Goal: Transaction & Acquisition: Book appointment/travel/reservation

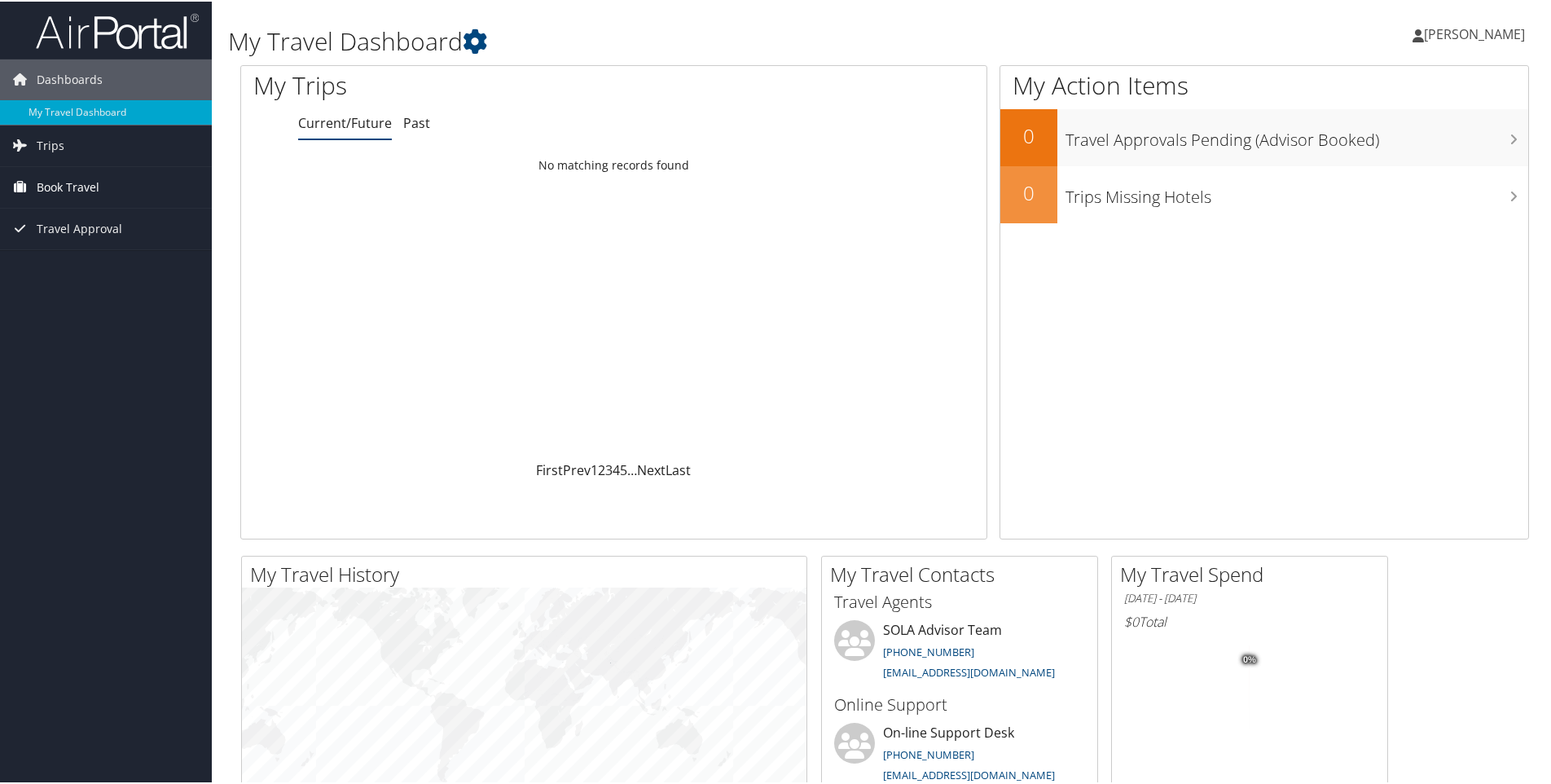
click at [87, 184] on span "Book Travel" at bounding box center [67, 186] width 63 height 41
click at [71, 217] on link "Agent Booking Request" at bounding box center [105, 218] width 212 height 24
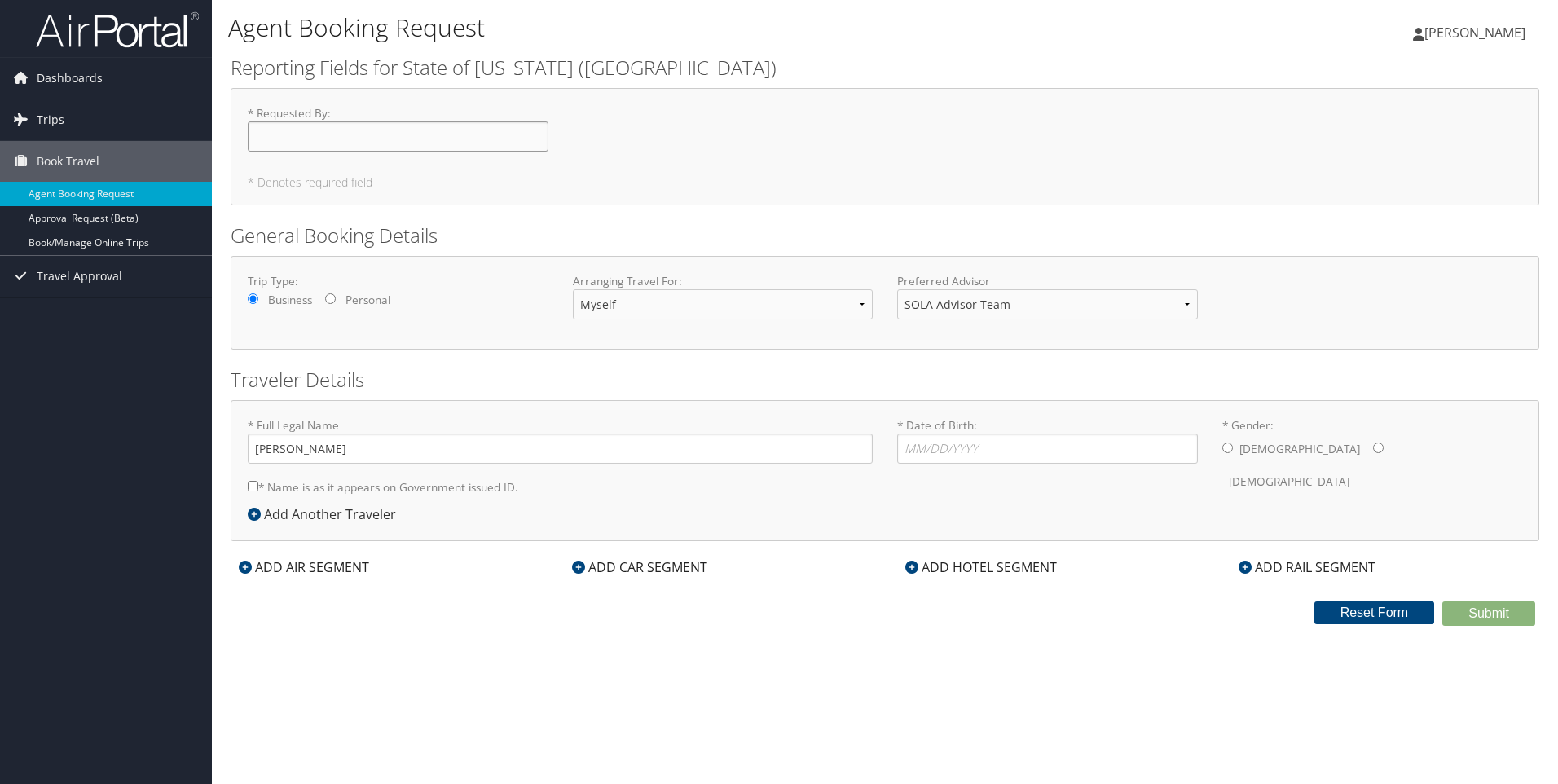
click at [263, 143] on input "* Requested By : Required" at bounding box center [398, 136] width 301 height 30
type input "[PERSON_NAME]"
click at [706, 307] on select "Myself Another Traveler Guest Traveler" at bounding box center [723, 304] width 301 height 30
select select "guest"
click at [573, 289] on select "Myself Another Traveler Guest Traveler" at bounding box center [723, 304] width 301 height 30
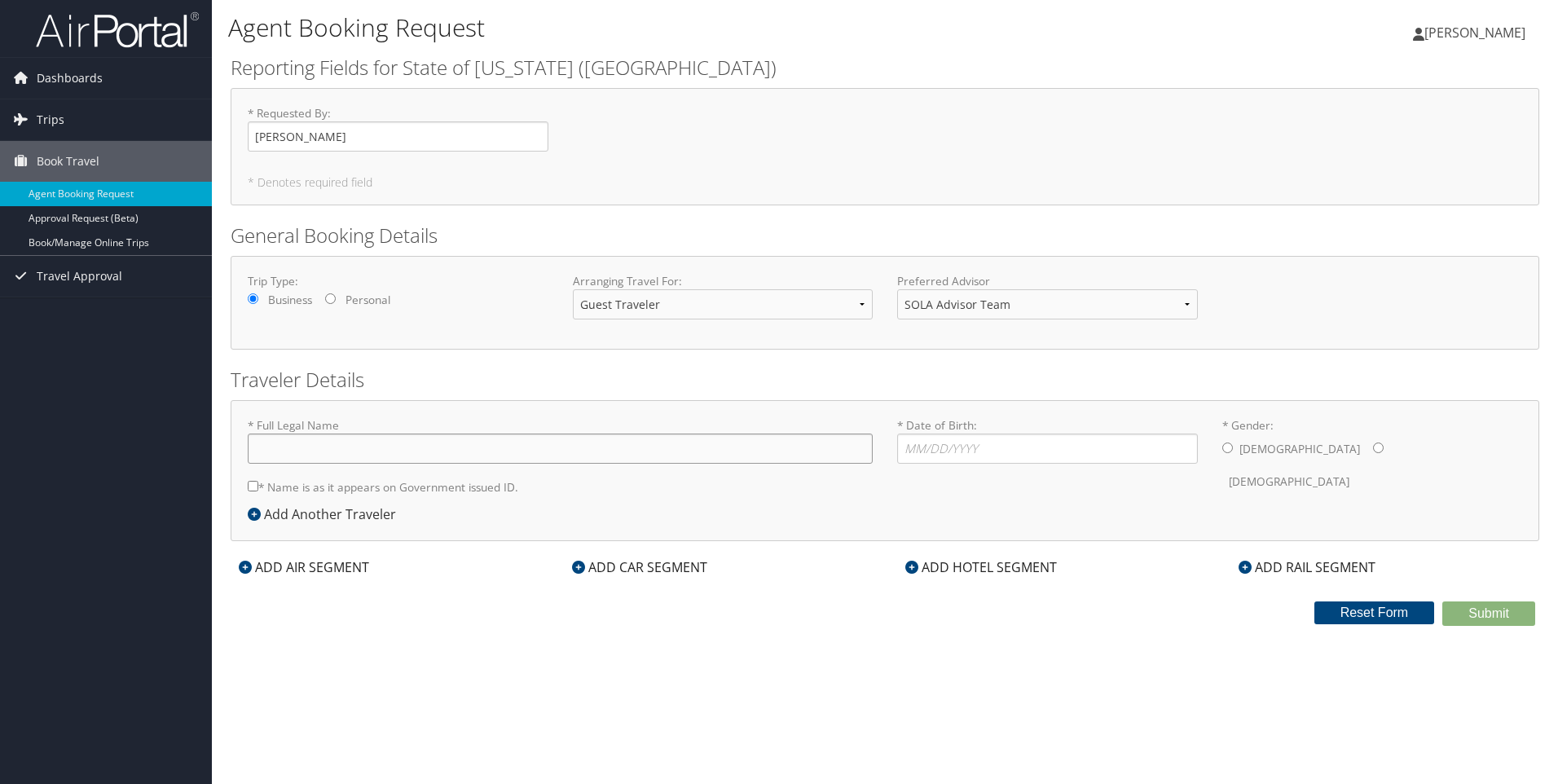
click at [283, 448] on input "* Full Legal Name" at bounding box center [560, 448] width 625 height 30
type input "[PERSON_NAME] [PERSON_NAME]"
click at [948, 450] on input "* Date of Birth: Invalid Date" at bounding box center [1048, 448] width 301 height 30
type input "[DATE]"
click at [1226, 446] on input "* Gender: [DEMOGRAPHIC_DATA] [DEMOGRAPHIC_DATA]" at bounding box center [1227, 447] width 10 height 10
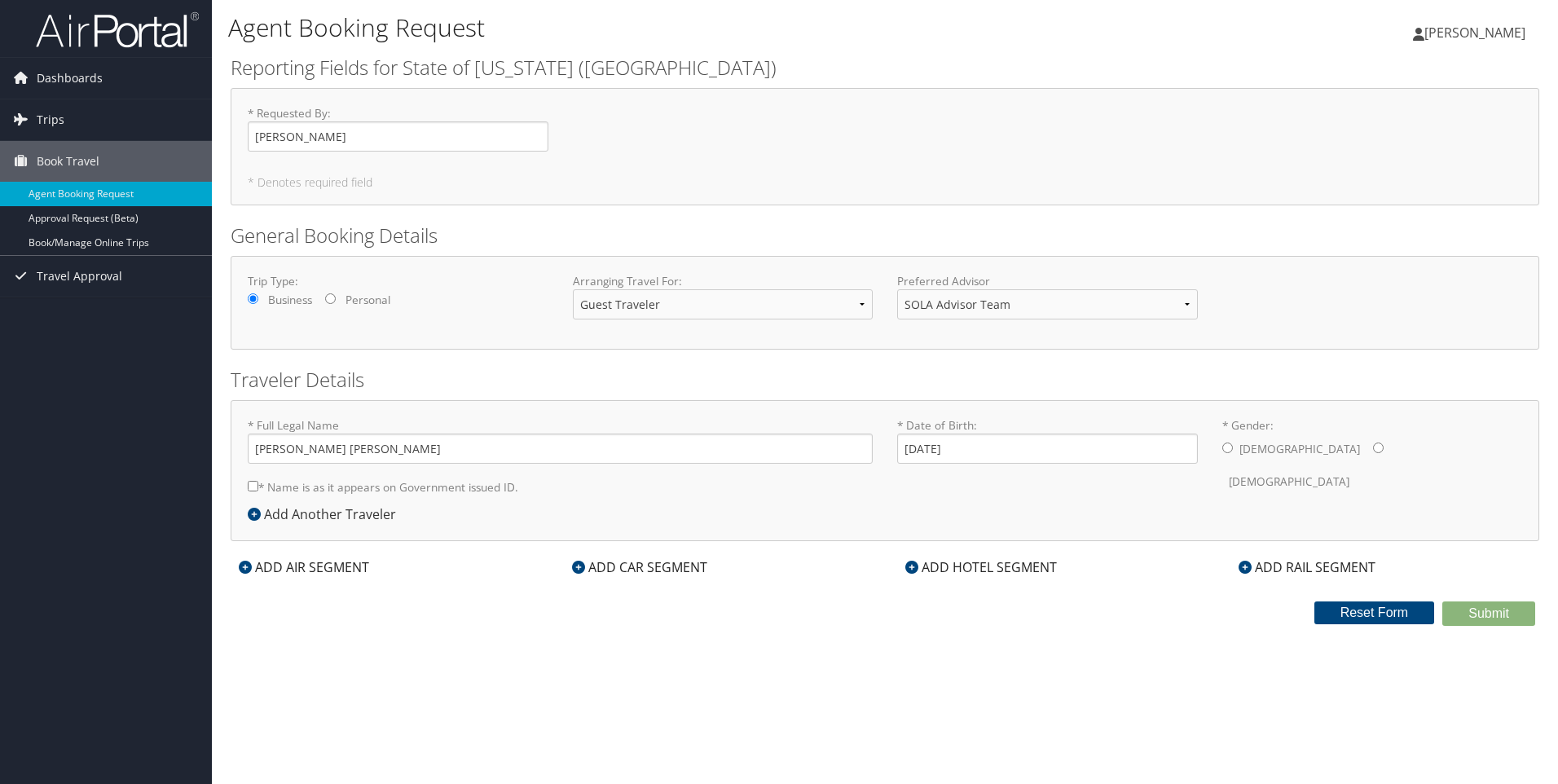
radio input "true"
click at [253, 486] on input "* Name is as it appears on Government issued ID." at bounding box center [253, 486] width 10 height 10
checkbox input "true"
click at [307, 515] on div "Add Another Traveler" at bounding box center [326, 514] width 156 height 20
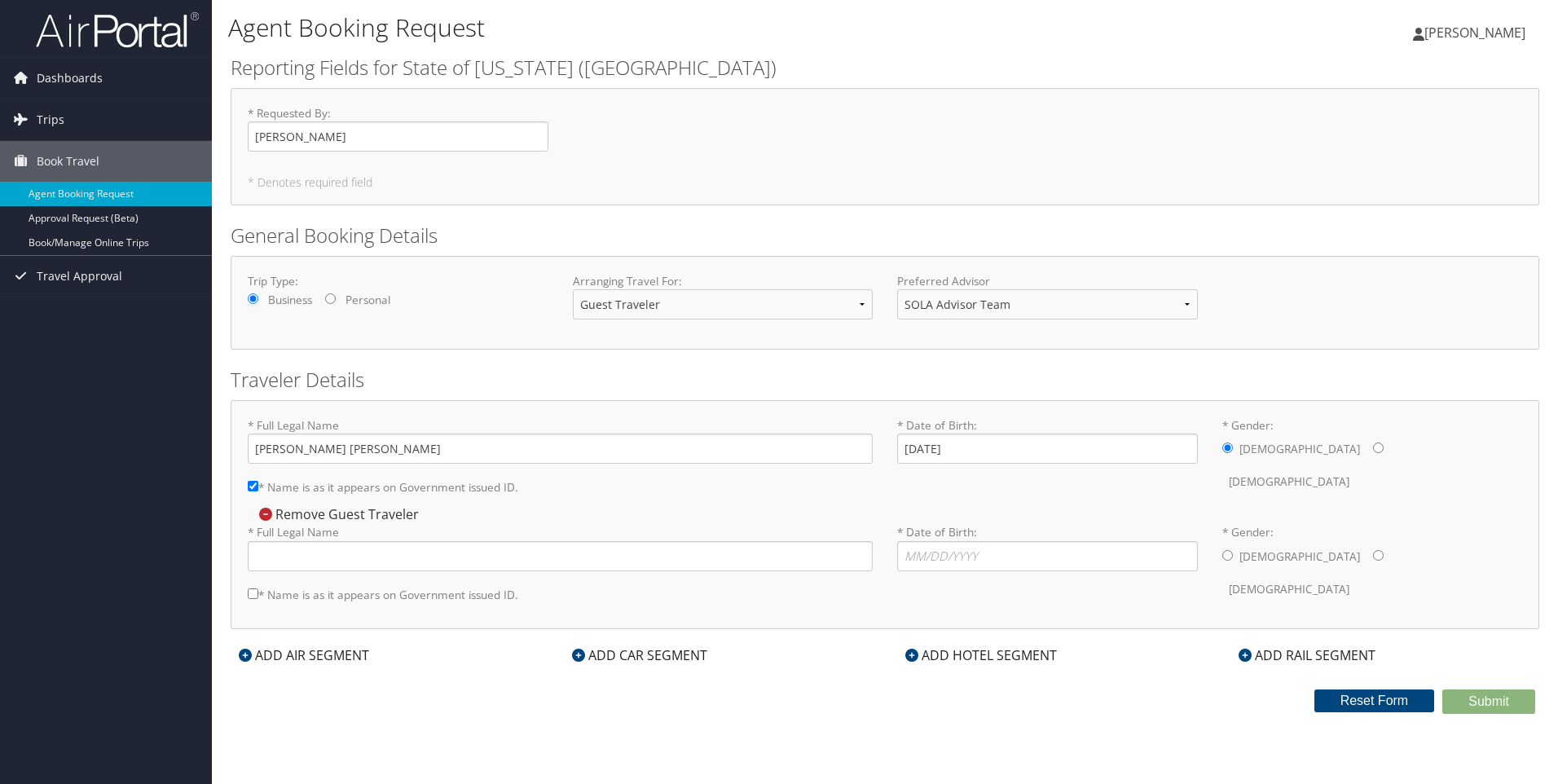
click at [266, 516] on icon at bounding box center [265, 514] width 13 height 13
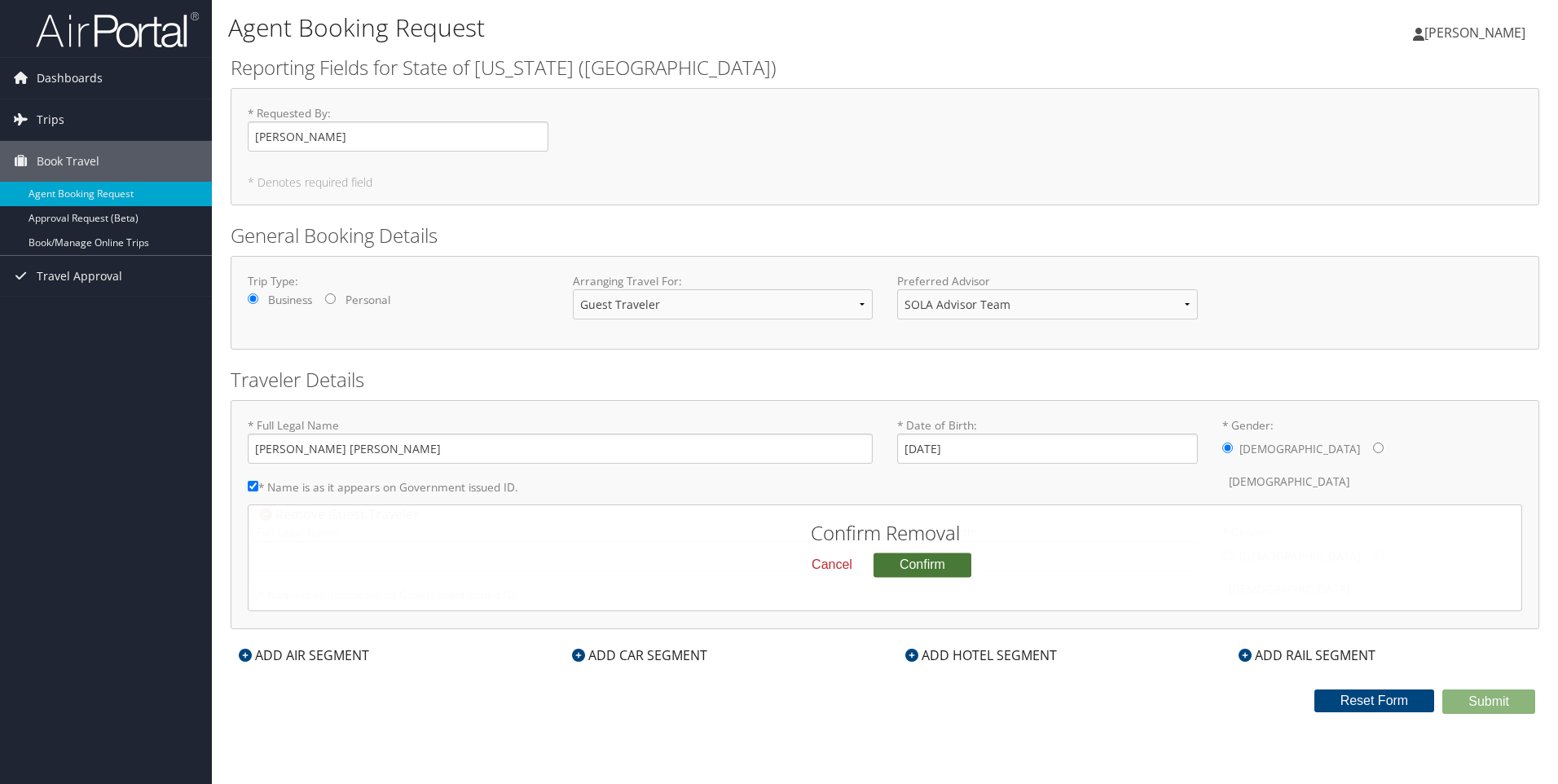
click at [914, 572] on button "Confirm" at bounding box center [922, 565] width 98 height 24
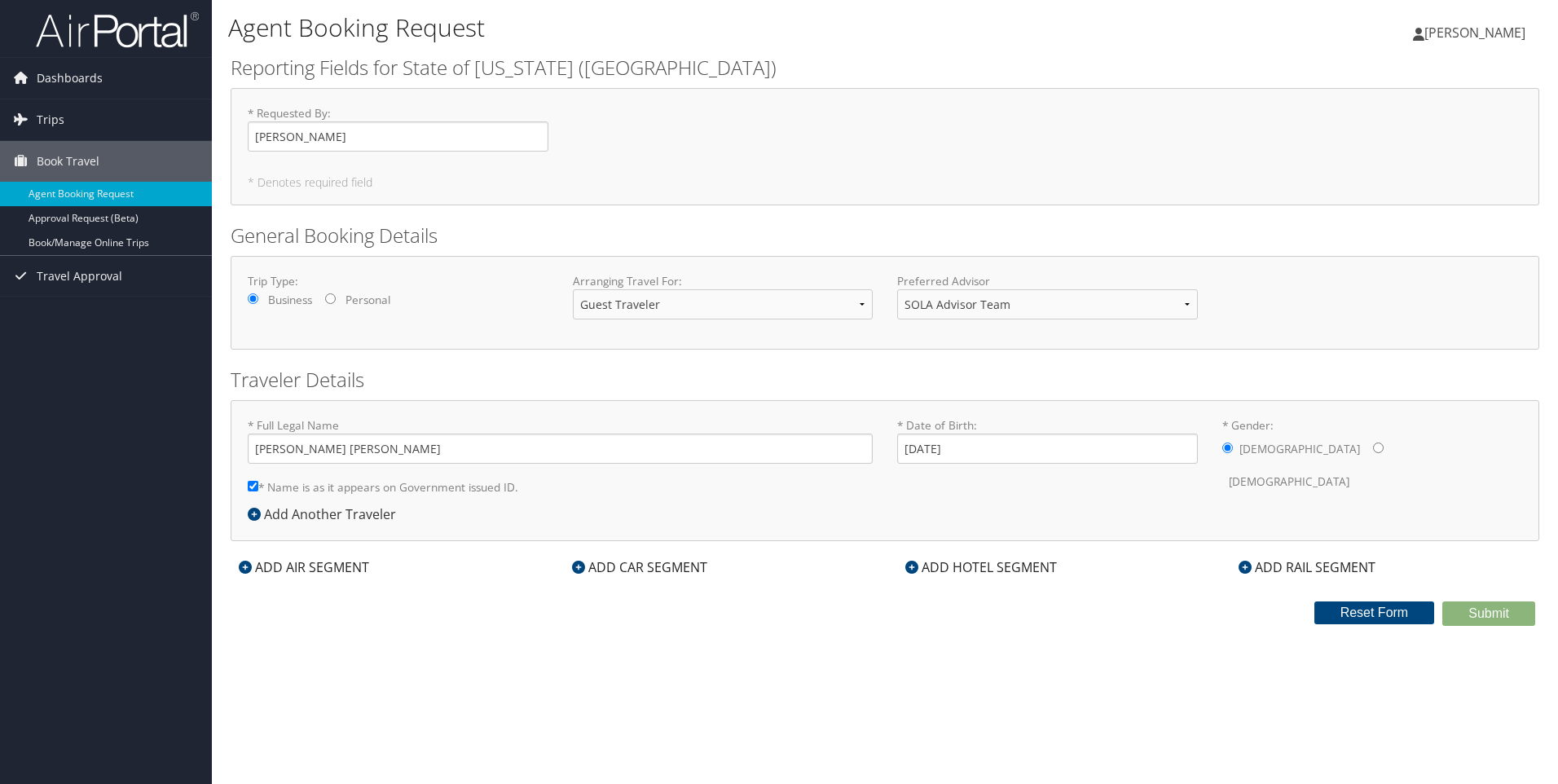
click at [272, 572] on div "ADD AIR SEGMENT" at bounding box center [304, 566] width 147 height 20
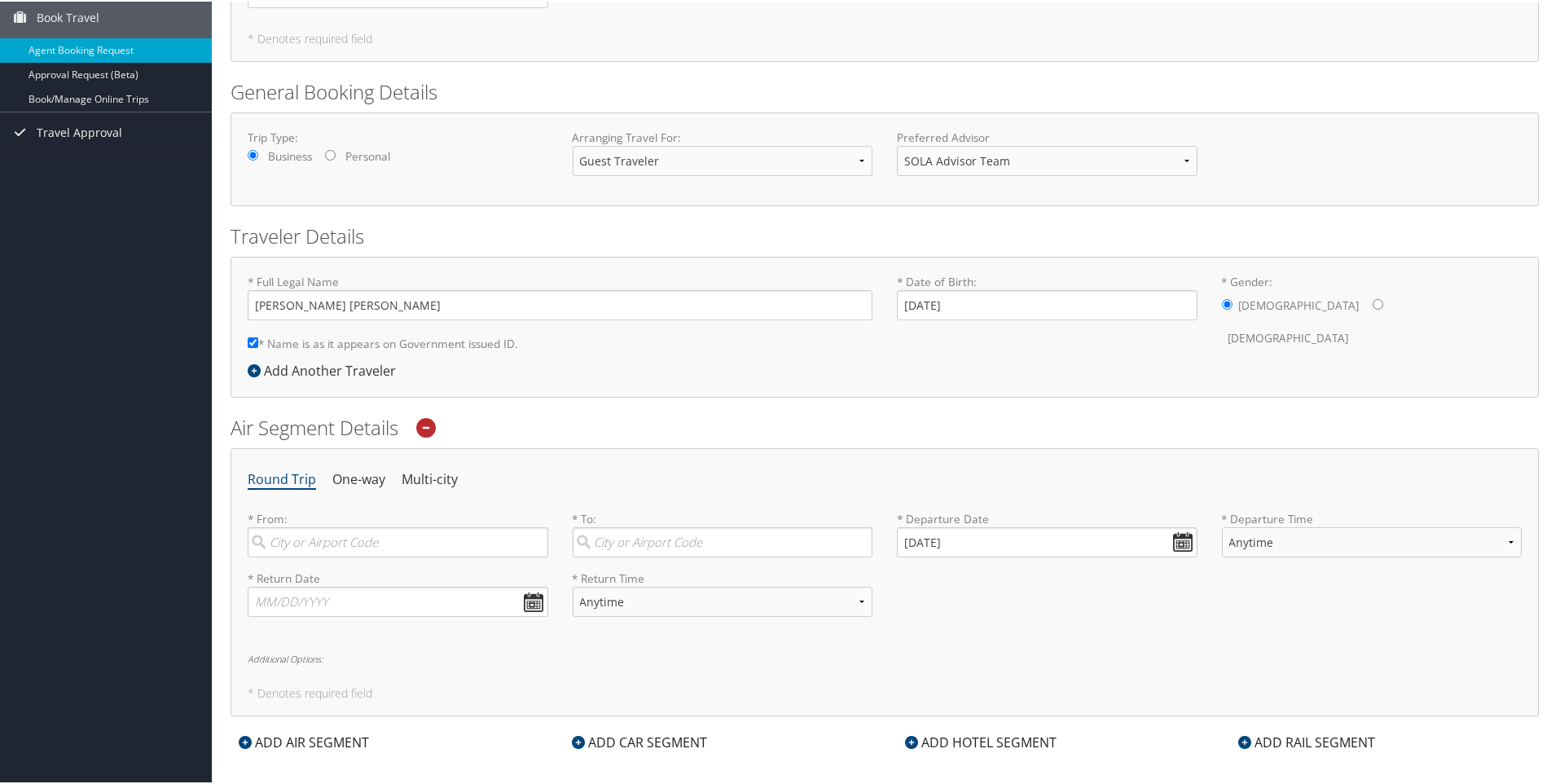
scroll to position [163, 0]
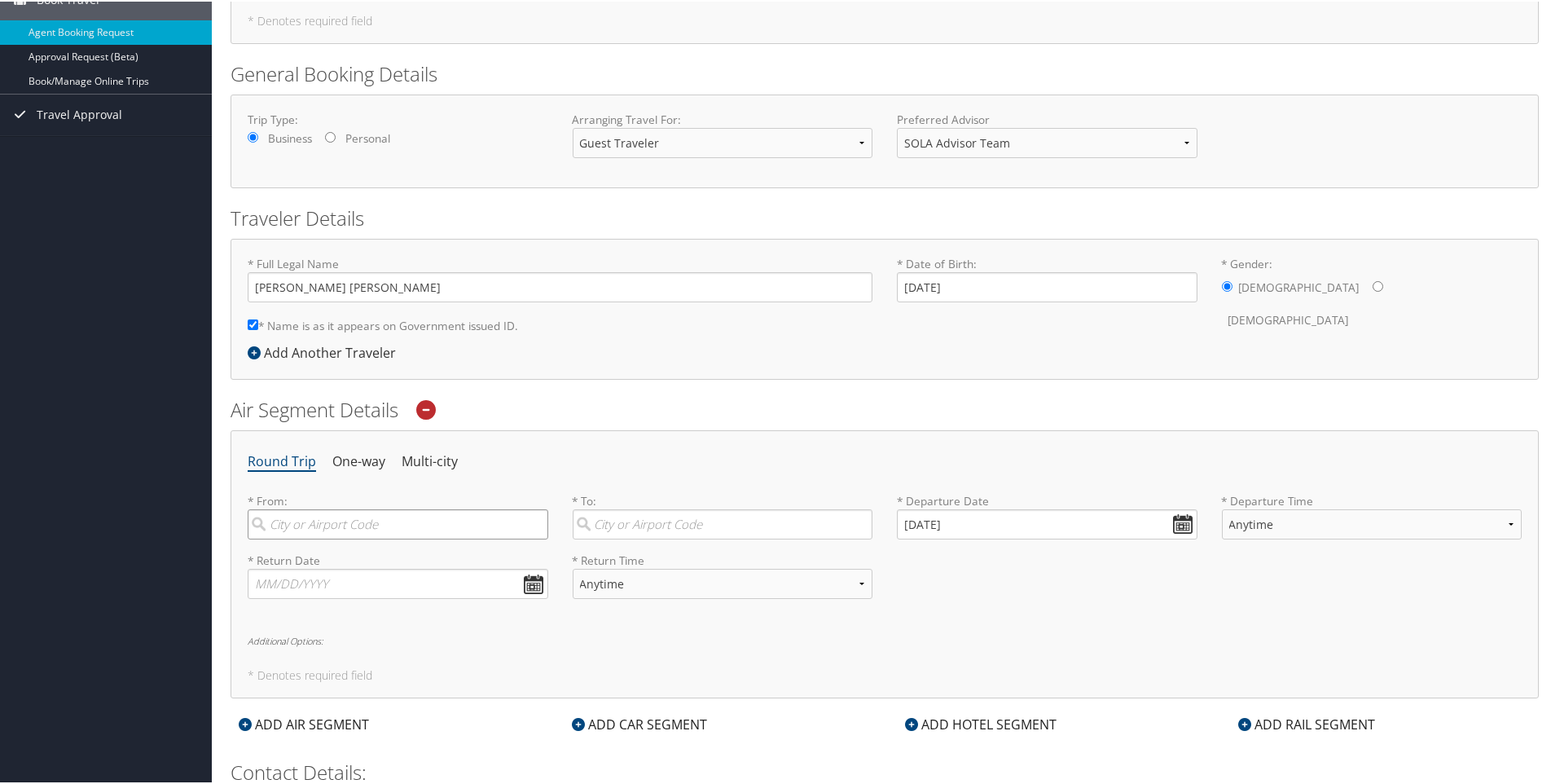
click at [323, 526] on input "search" at bounding box center [398, 522] width 301 height 30
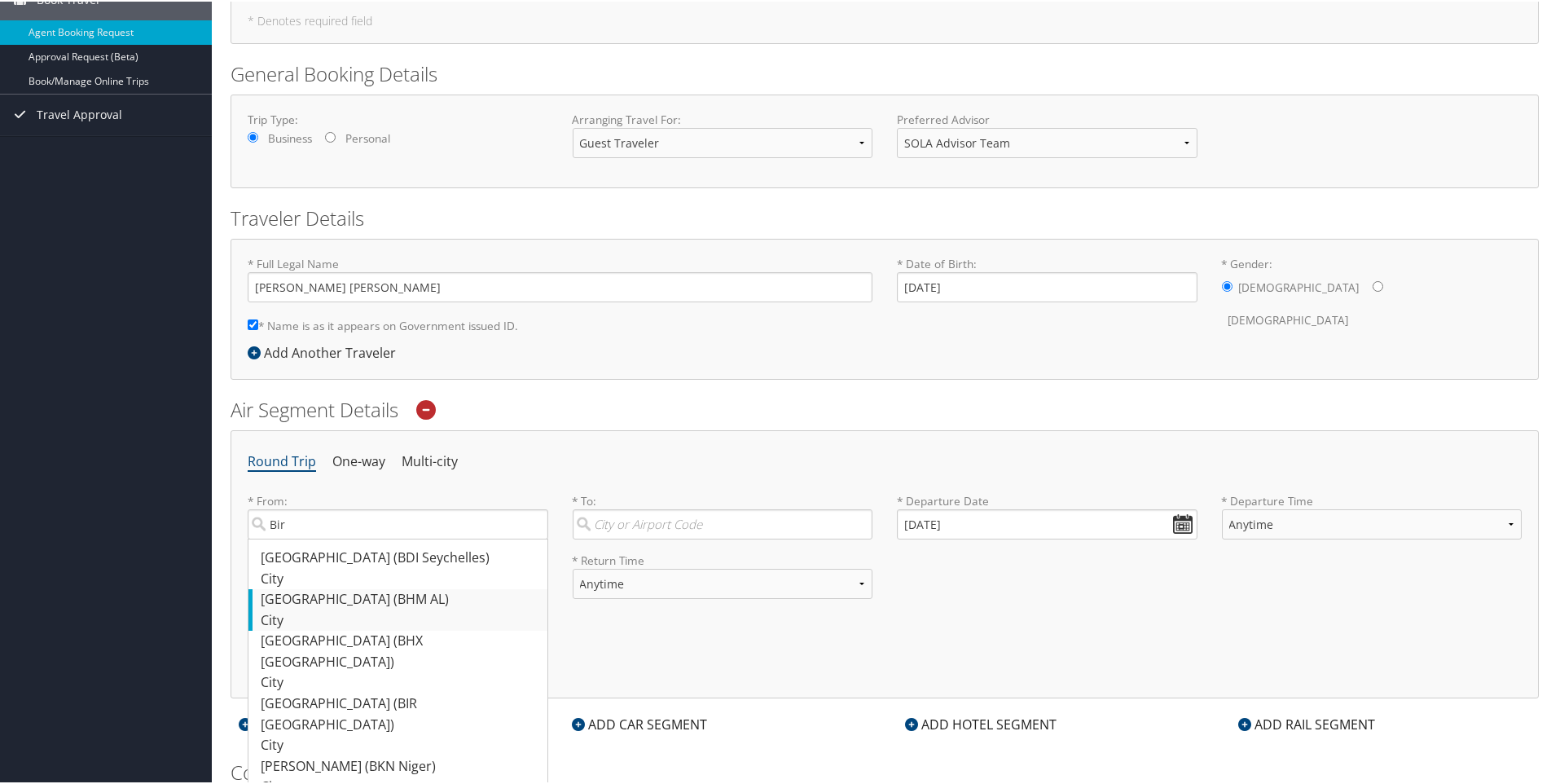
click at [318, 610] on div "City" at bounding box center [400, 619] width 279 height 22
click at [318, 538] on input "Bir" at bounding box center [398, 522] width 301 height 30
type input "[GEOGRAPHIC_DATA] (BHM AL)"
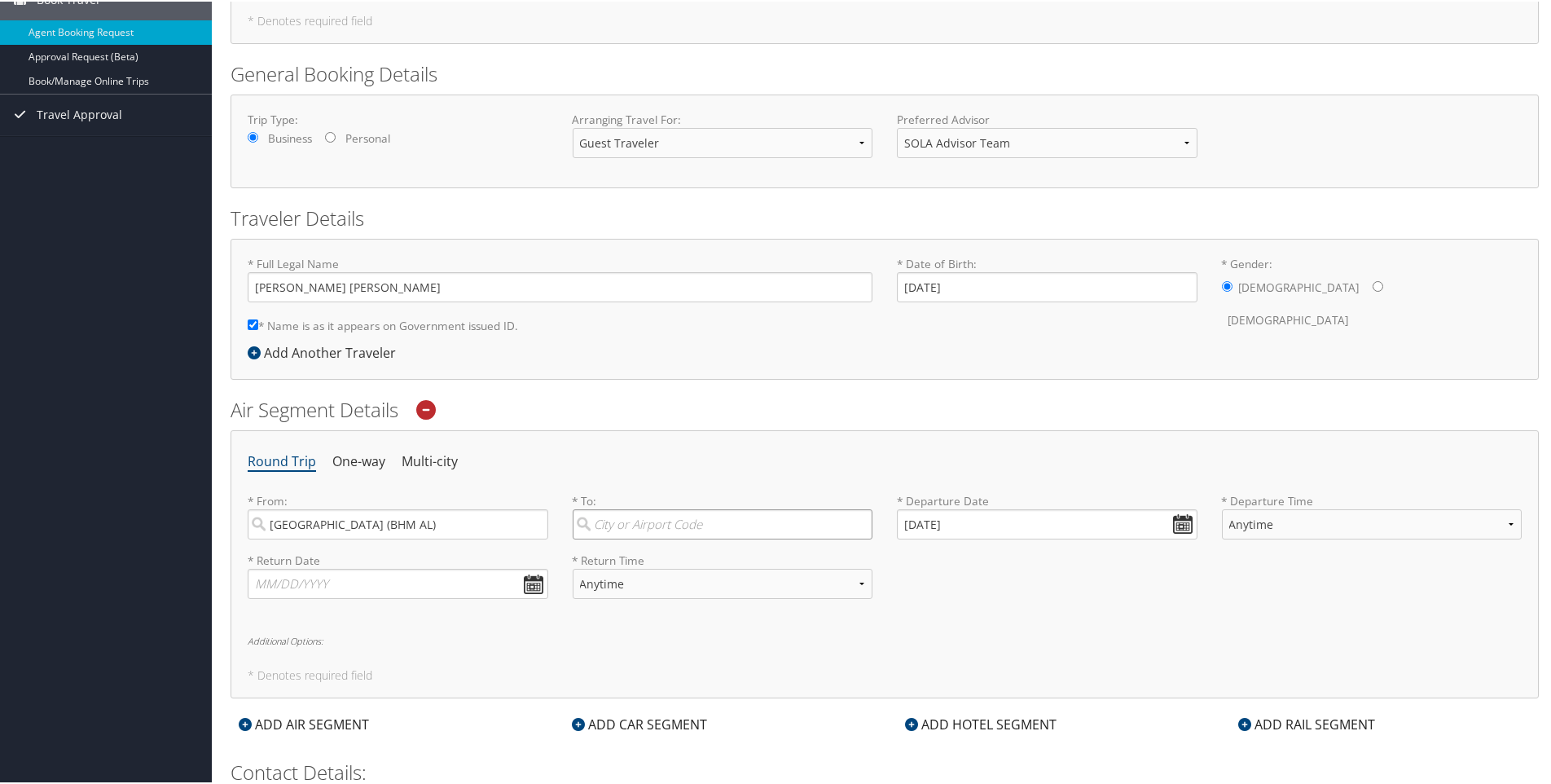
click at [604, 531] on input "search" at bounding box center [723, 522] width 301 height 30
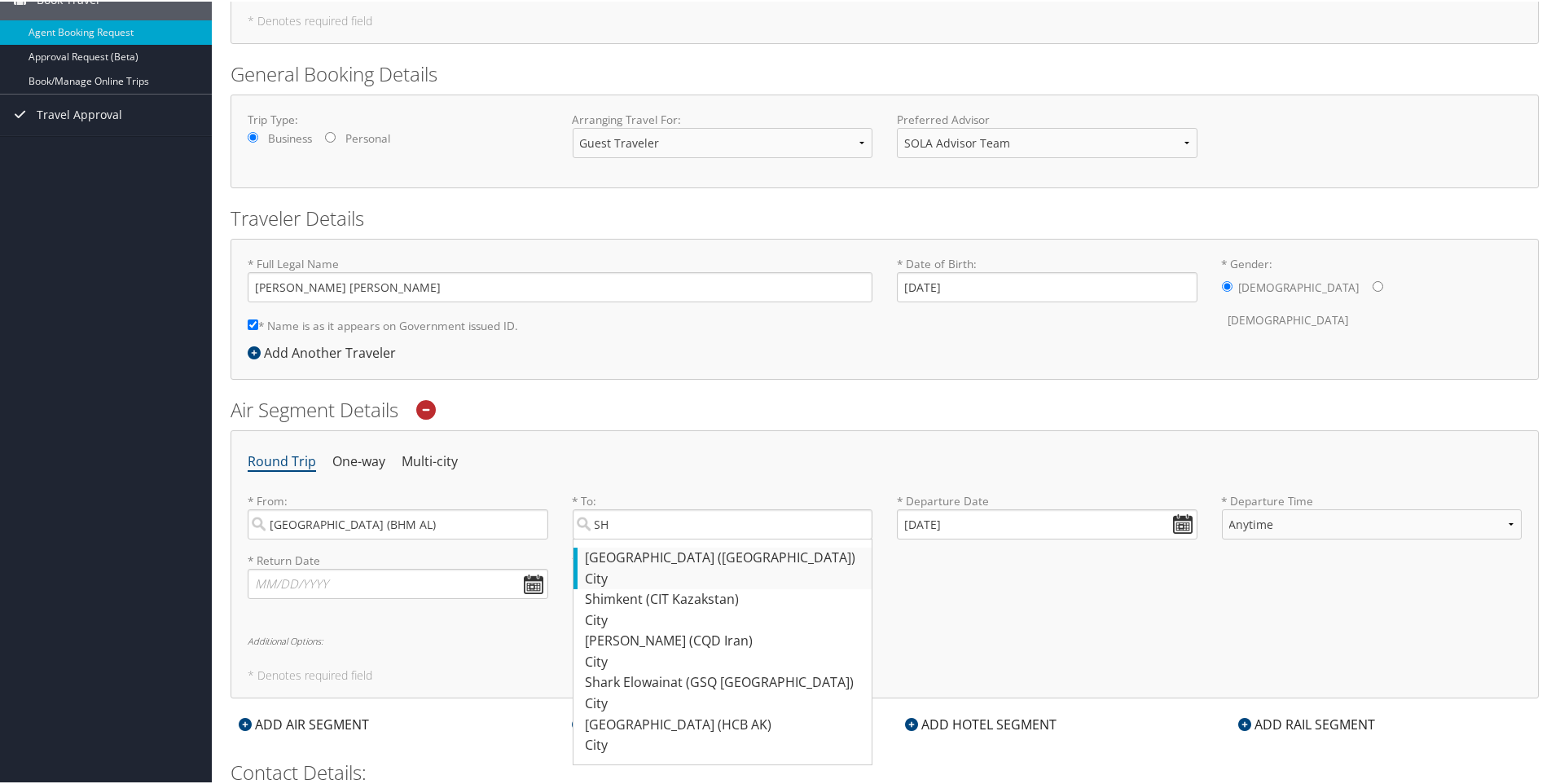
click at [613, 570] on div "City" at bounding box center [725, 578] width 279 height 22
click at [613, 538] on input "SH" at bounding box center [723, 522] width 301 height 30
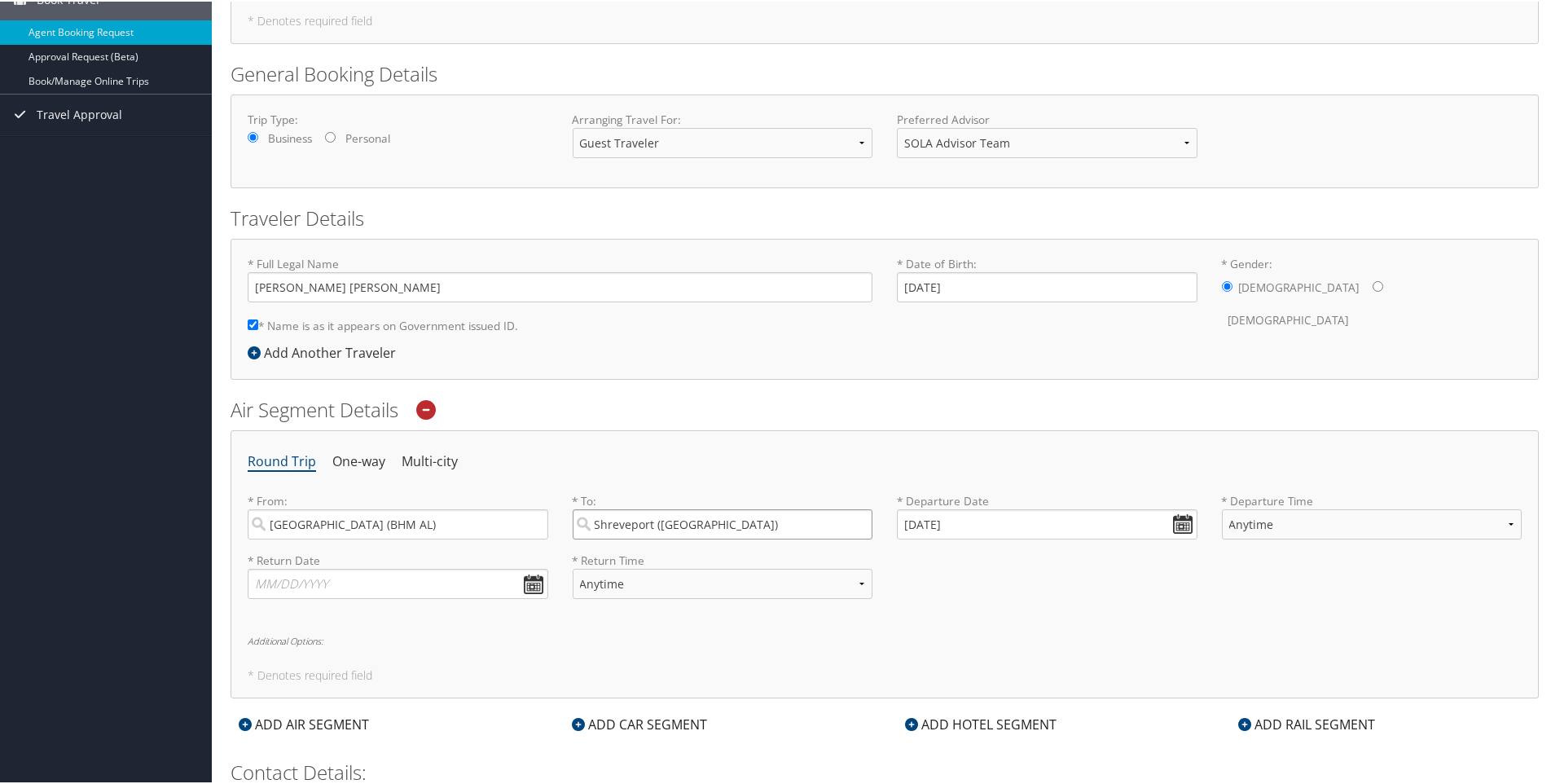
drag, startPoint x: 723, startPoint y: 519, endPoint x: 578, endPoint y: 525, distance: 145.1
click at [578, 525] on input "Shreveport ([GEOGRAPHIC_DATA])" at bounding box center [723, 522] width 301 height 30
click at [603, 567] on div "City" at bounding box center [725, 578] width 279 height 22
click at [603, 538] on input "SHV" at bounding box center [723, 522] width 301 height 30
type input "Shreveport (SHV LA)"
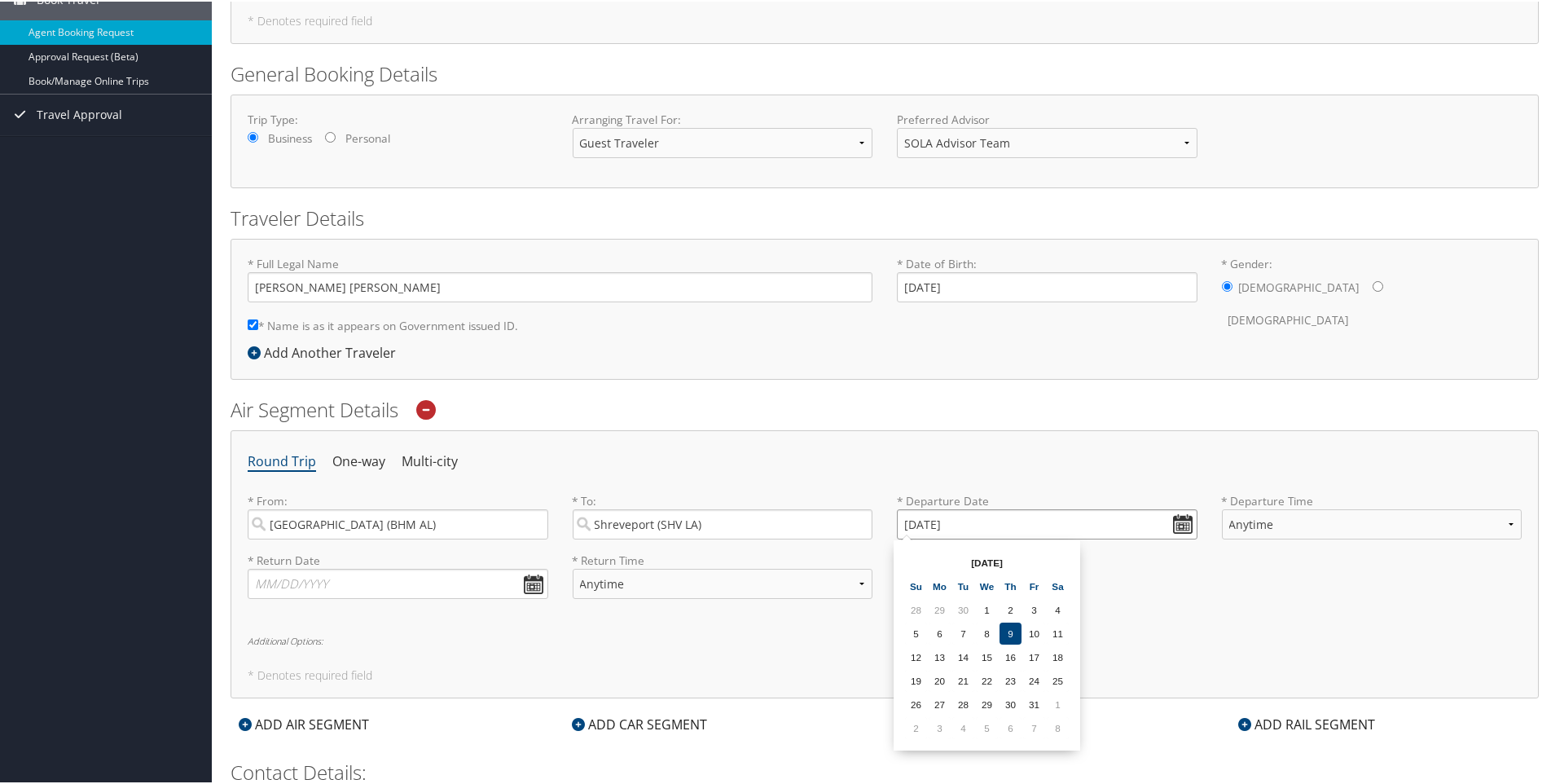
click at [978, 522] on input "[DATE]" at bounding box center [1048, 522] width 301 height 30
click at [1058, 720] on td "8" at bounding box center [1057, 725] width 22 height 22
click at [1187, 522] on input "[DATE]" at bounding box center [1048, 522] width 301 height 30
click at [1051, 723] on td "6" at bounding box center [1057, 725] width 22 height 22
click at [1172, 517] on input "[DATE]" at bounding box center [1048, 522] width 301 height 30
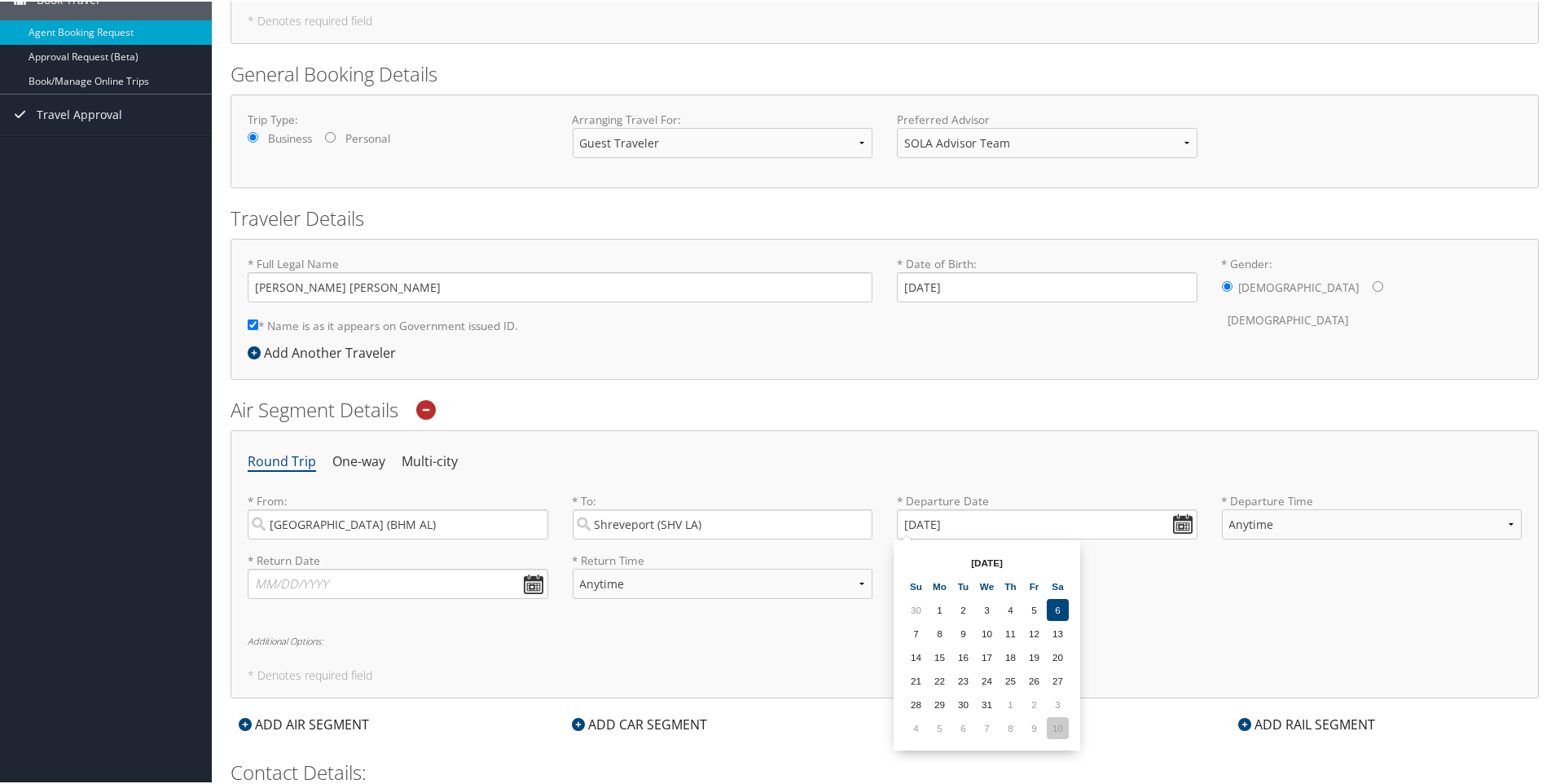
click at [1063, 727] on td "10" at bounding box center [1057, 725] width 22 height 22
click at [1181, 521] on input "[DATE]" at bounding box center [1048, 522] width 301 height 30
click at [1061, 724] on td "7" at bounding box center [1057, 725] width 22 height 22
click at [1177, 523] on input "[DATE]" at bounding box center [1048, 522] width 301 height 30
click at [1060, 725] on td "7" at bounding box center [1057, 725] width 22 height 22
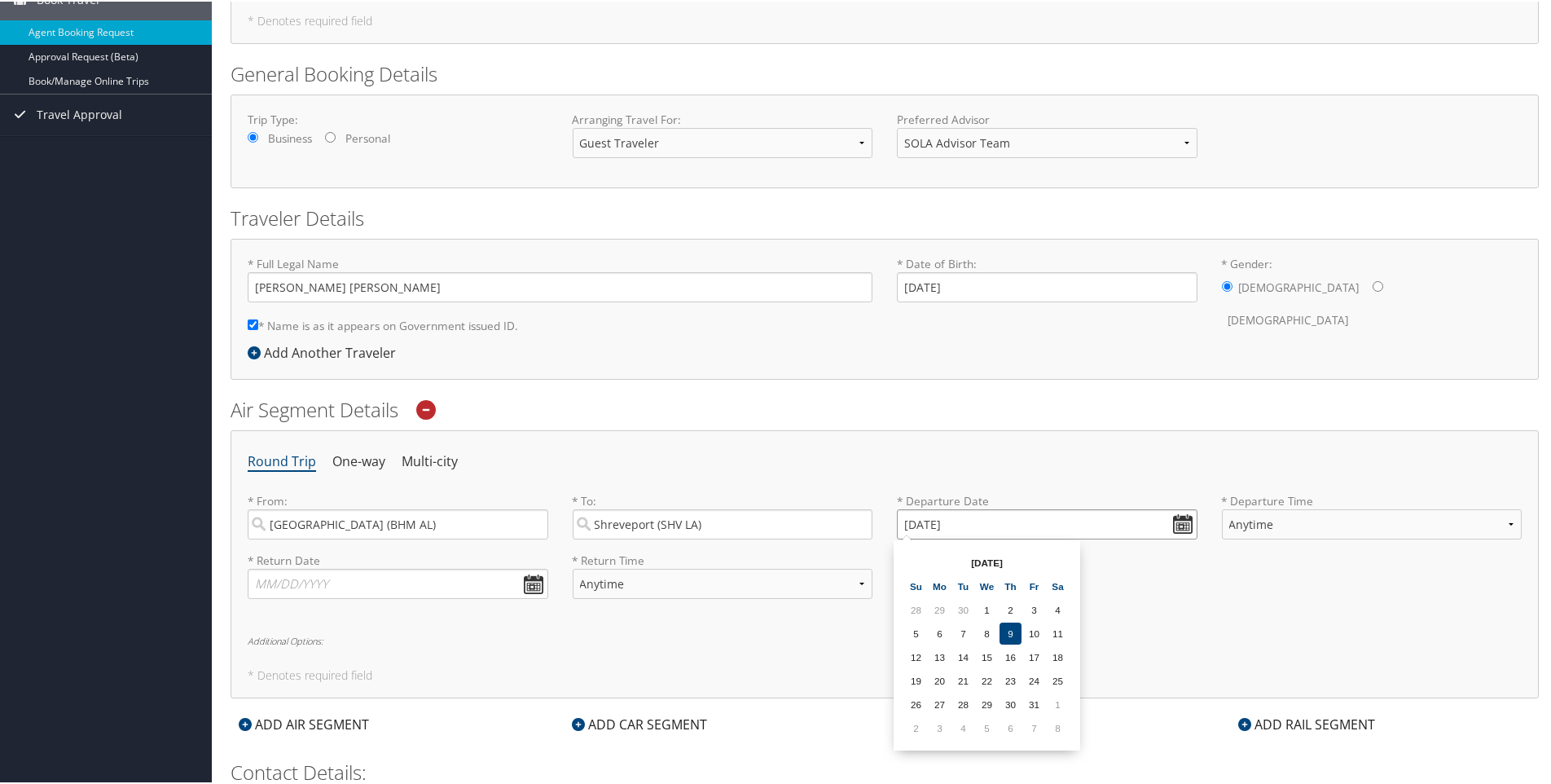
click at [1177, 522] on input "[DATE]" at bounding box center [1048, 522] width 301 height 30
click at [1061, 725] on td "4" at bounding box center [1057, 725] width 22 height 22
click at [1183, 525] on input "[DATE]" at bounding box center [1048, 522] width 301 height 30
click at [920, 730] on td "3" at bounding box center [915, 725] width 22 height 22
type input "[DATE]"
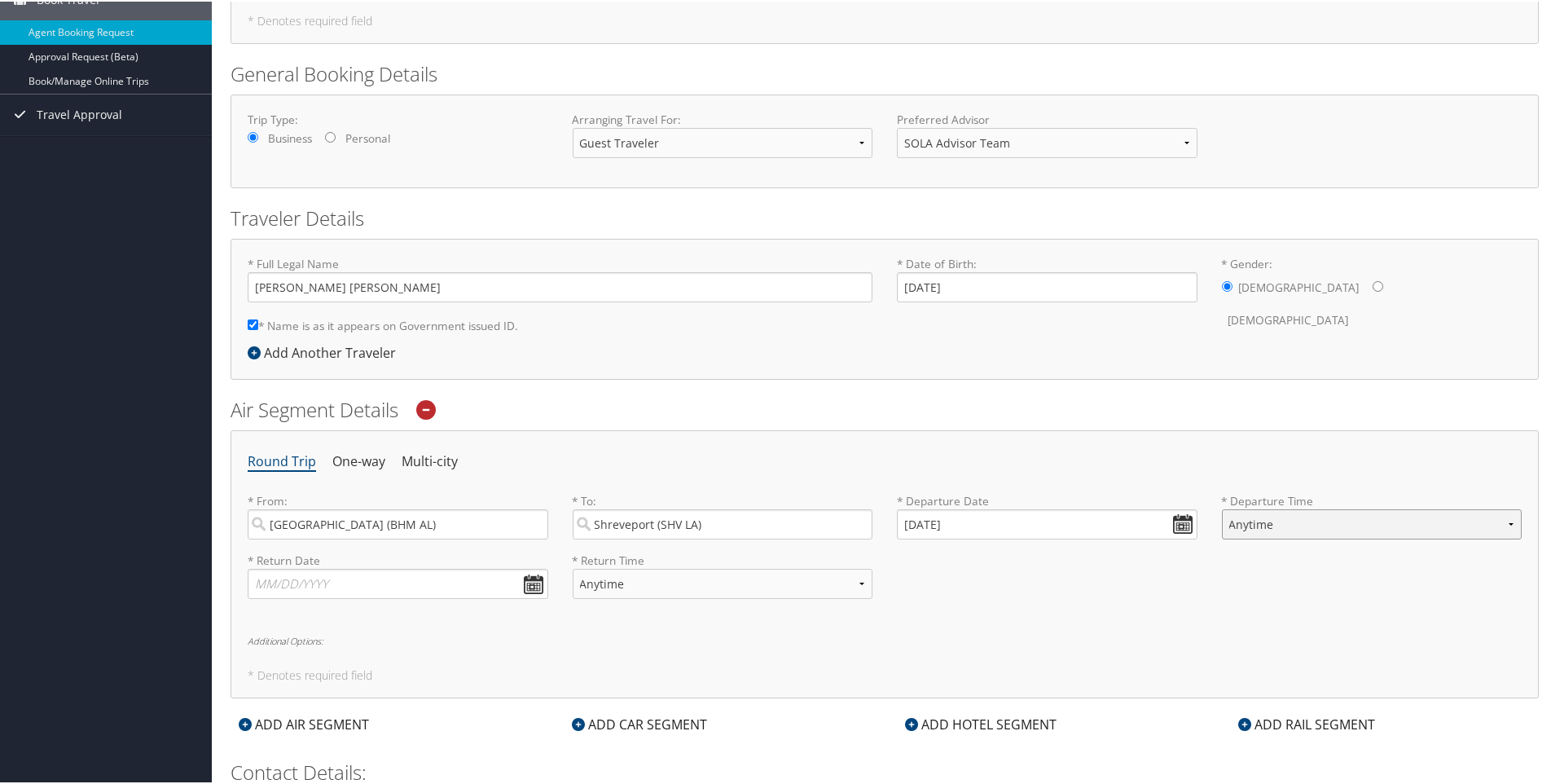
click at [1291, 528] on select "Anytime Early Morning (5AM-7AM) Morning (7AM-12PM) Afternoon (12PM-5PM) Evening…" at bounding box center [1372, 522] width 301 height 30
select select "5AM-7AM"
click at [1222, 508] on select "Anytime Early Morning (5AM-7AM) Morning (7AM-12PM) Afternoon (12PM-5PM) Evening…" at bounding box center [1372, 522] width 301 height 30
click at [293, 574] on input "text" at bounding box center [398, 582] width 301 height 30
type input "[DATE]"
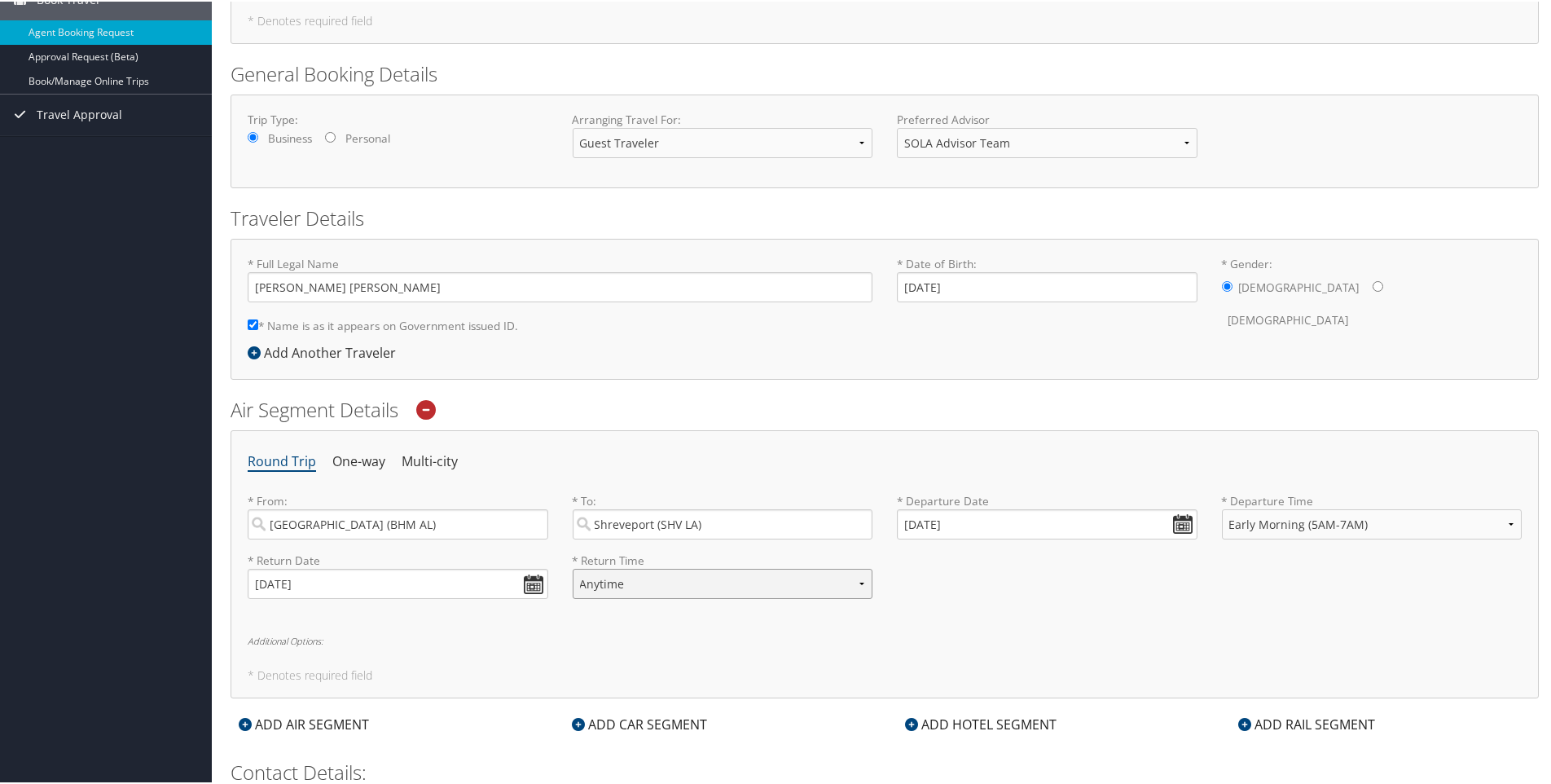
click at [644, 579] on select "Anytime Early Morning (5AM-7AM) Morning (7AM-12PM) Afternoon (12PM-5PM) Evening…" at bounding box center [723, 582] width 301 height 30
select select "7AM-12PM"
click at [573, 567] on select "Anytime Early Morning (5AM-7AM) Morning (7AM-12PM) Afternoon (12PM-5PM) Evening…" at bounding box center [723, 582] width 301 height 30
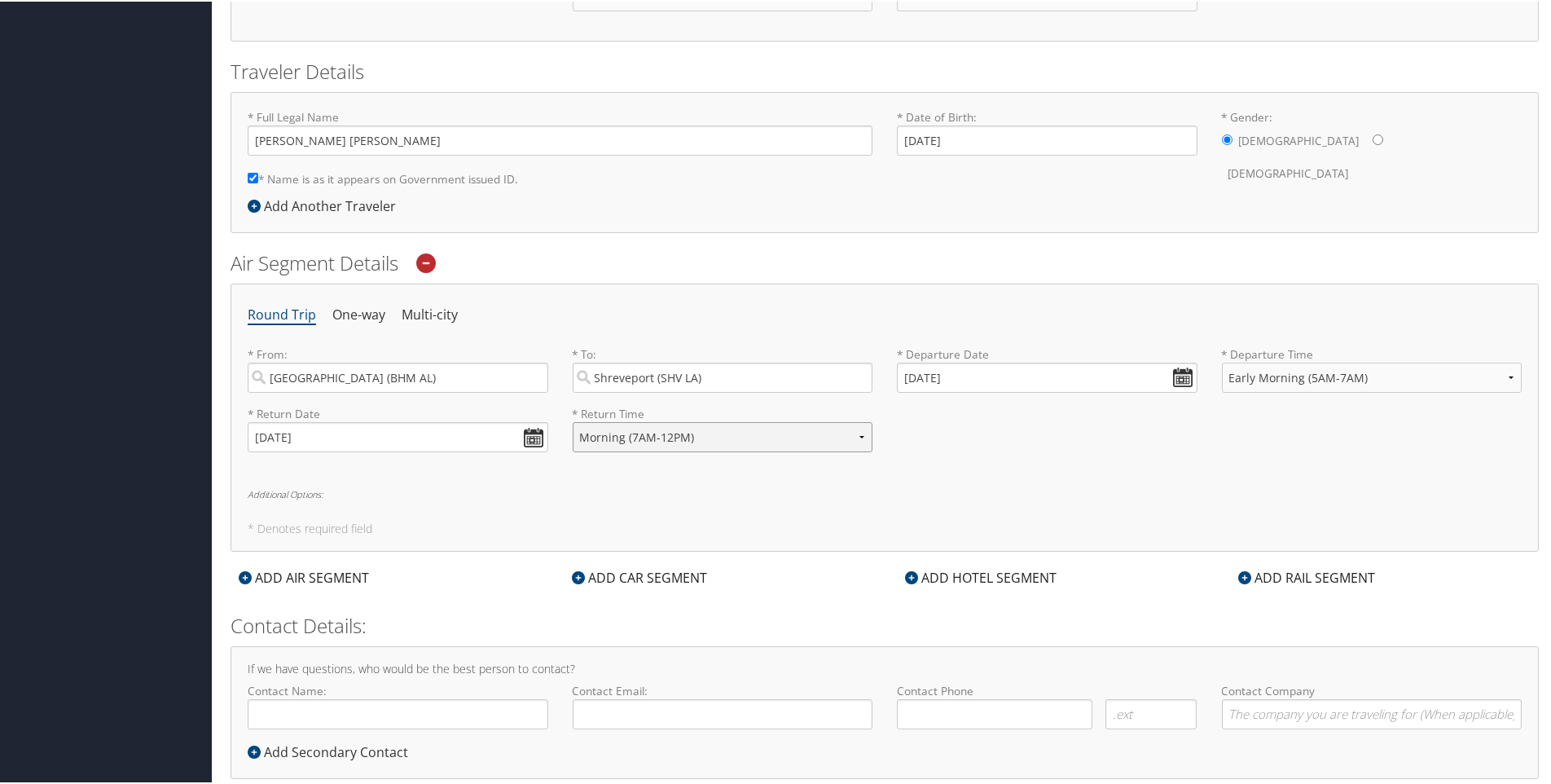
scroll to position [326, 0]
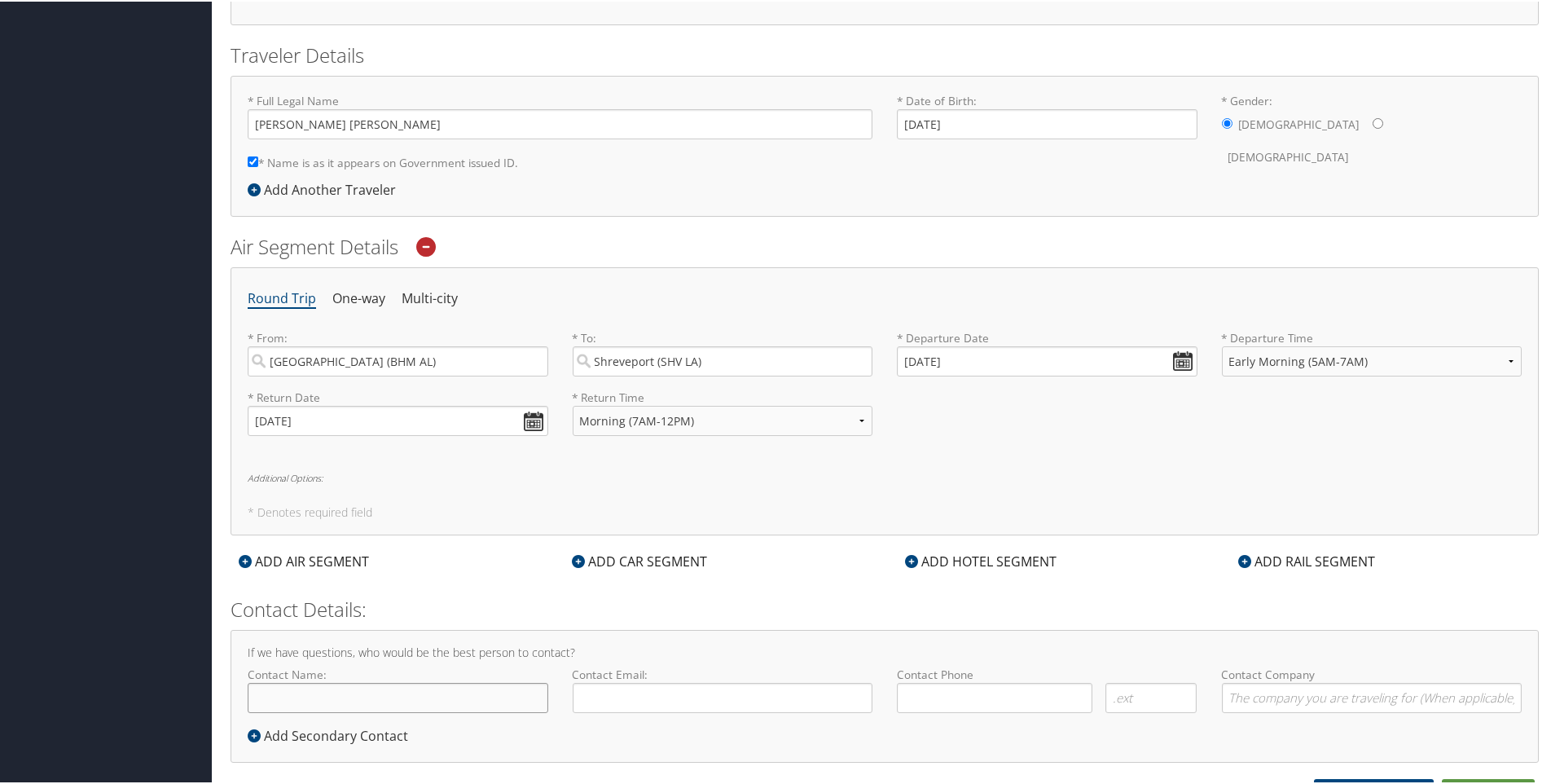
click at [295, 698] on input "Contact Name:" at bounding box center [398, 696] width 301 height 30
type input "CCDS"
type input "[EMAIL_ADDRESS][DOMAIN_NAME]"
type input "( ) -"
type input "[PERSON_NAME]"
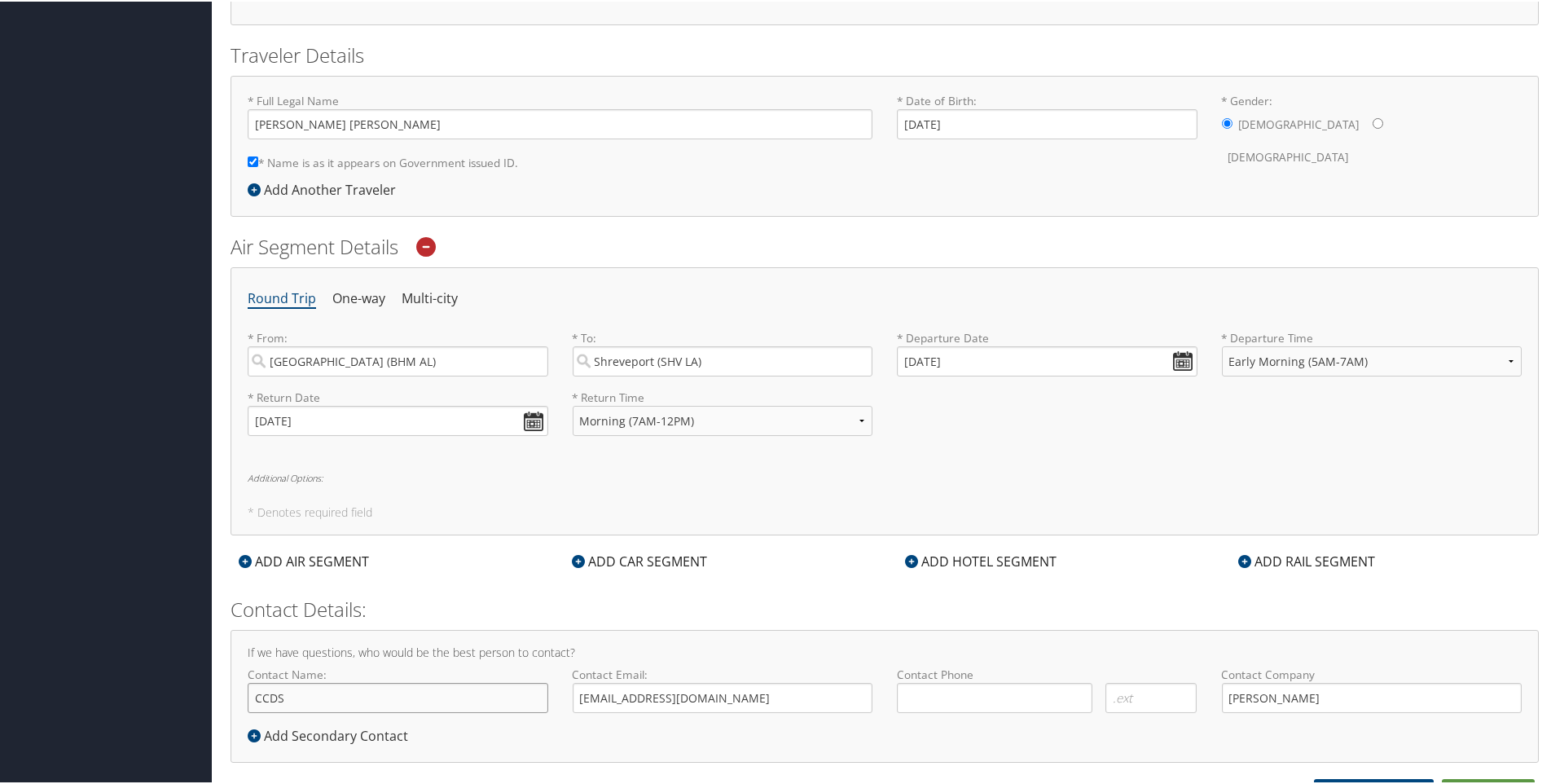
click at [344, 710] on input "CCDS" at bounding box center [398, 696] width 301 height 30
click at [325, 692] on input "CCDS" at bounding box center [398, 696] width 301 height 30
drag, startPoint x: 313, startPoint y: 694, endPoint x: 236, endPoint y: 700, distance: 77.2
click at [236, 700] on div "Contact Name: CCDS Required" at bounding box center [398, 694] width 325 height 60
type input "[PERSON_NAME]"
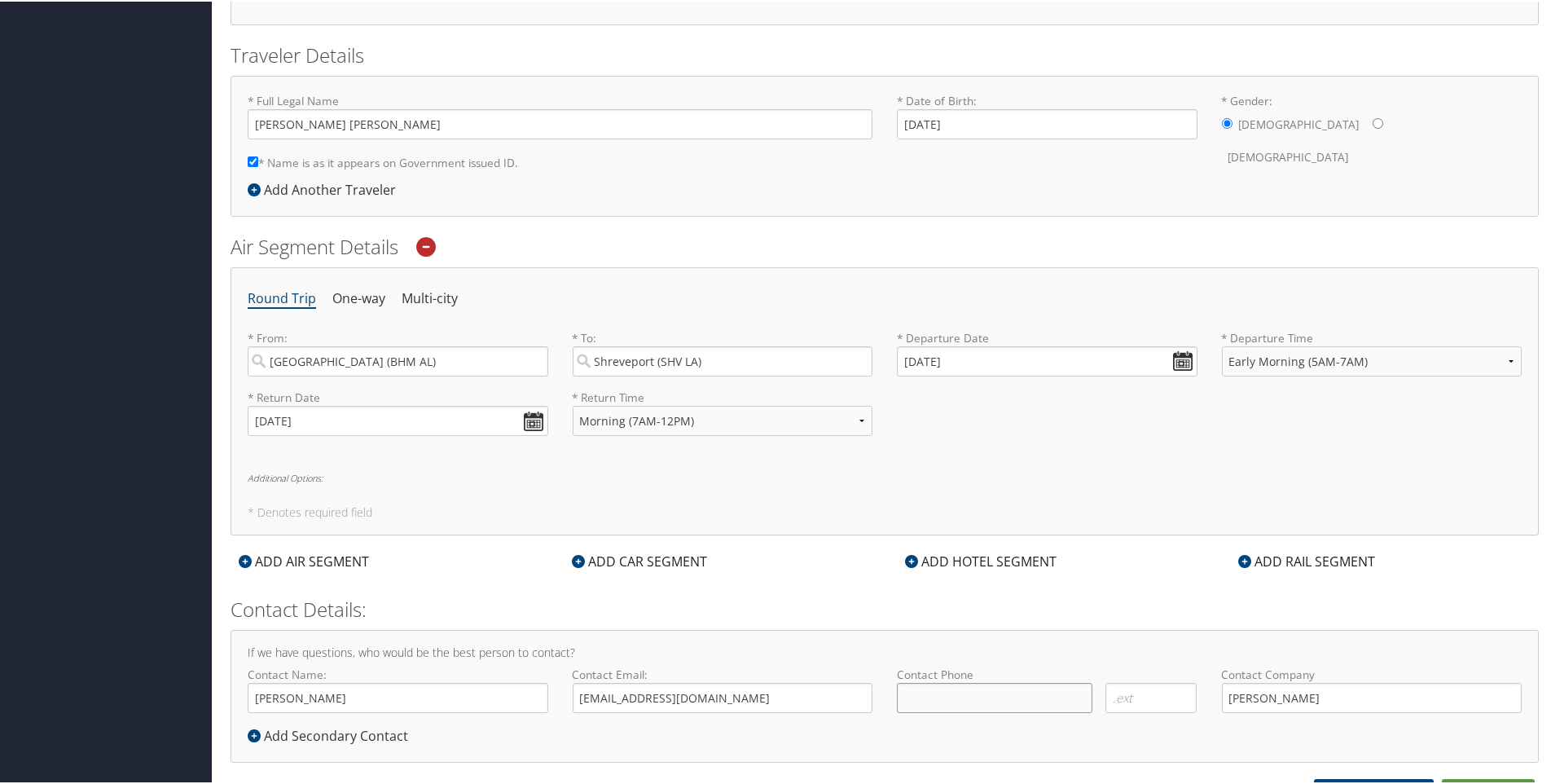
type input "( ) -"
click at [383, 703] on input "[PERSON_NAME]" at bounding box center [398, 696] width 301 height 30
type input "[PERSON_NAME]"
click at [711, 698] on input "[EMAIL_ADDRESS][DOMAIN_NAME]" at bounding box center [723, 696] width 301 height 30
click at [944, 692] on input "( ) -" at bounding box center [995, 696] width 195 height 30
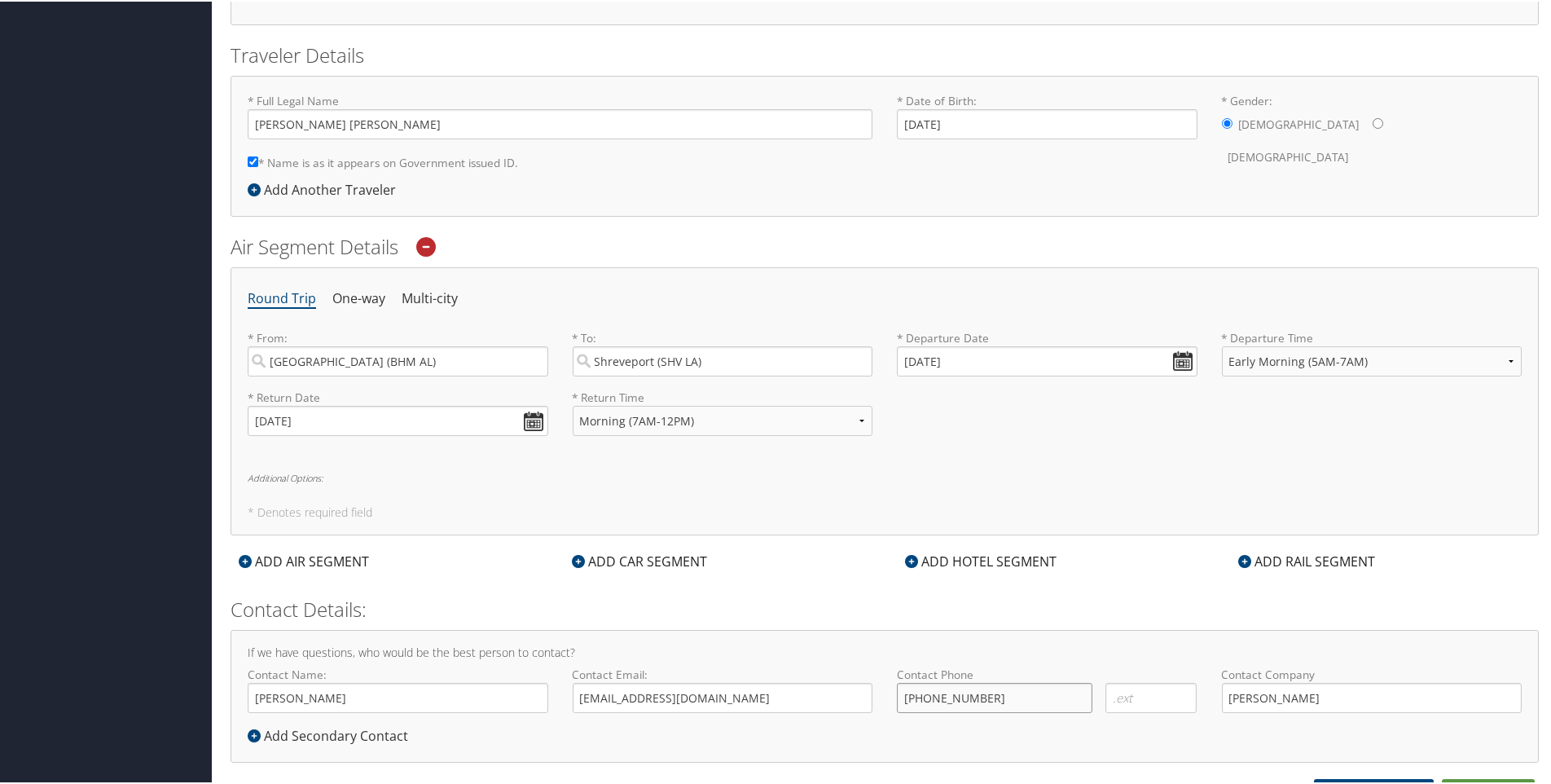
type input "[PHONE_NUMBER]"
click at [1322, 699] on input "[PERSON_NAME]" at bounding box center [1372, 696] width 301 height 30
type input "[PERSON_NAME]"
click at [1250, 726] on div "If we have questions, who would be the best person to contact? Contact Name: [P…" at bounding box center [884, 694] width 1308 height 133
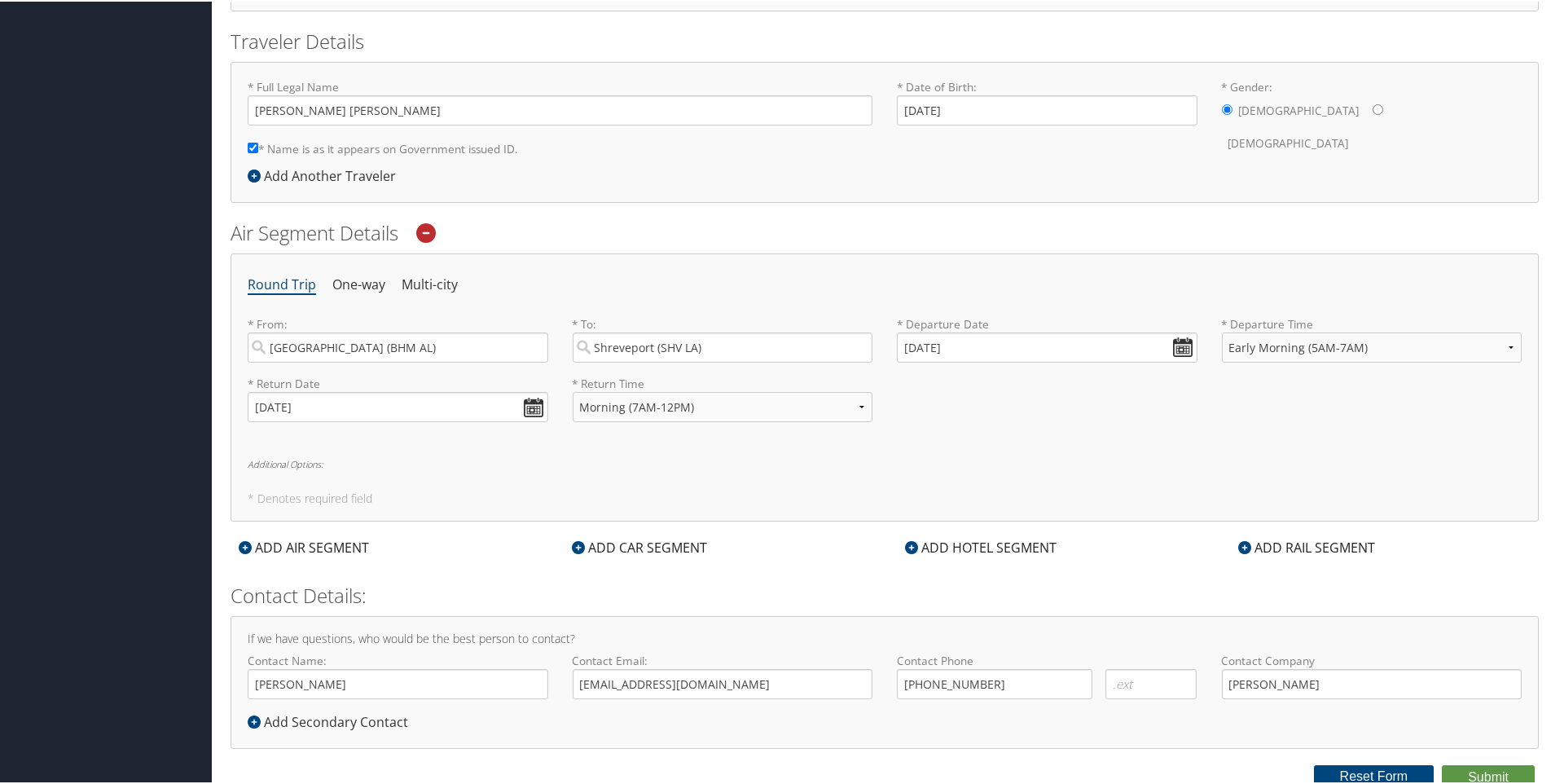
scroll to position [344, 0]
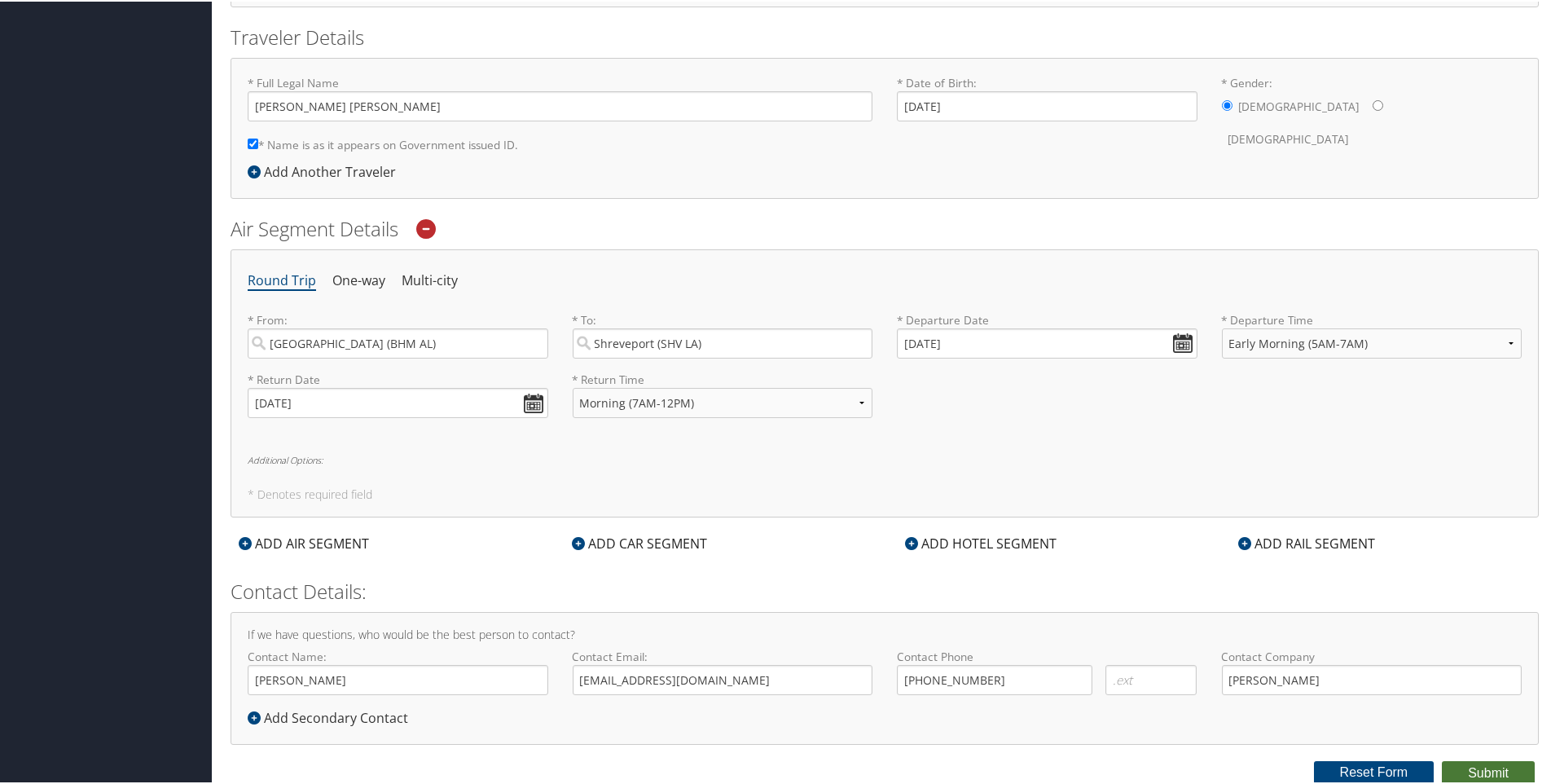
click at [1476, 770] on button "Submit" at bounding box center [1489, 771] width 93 height 24
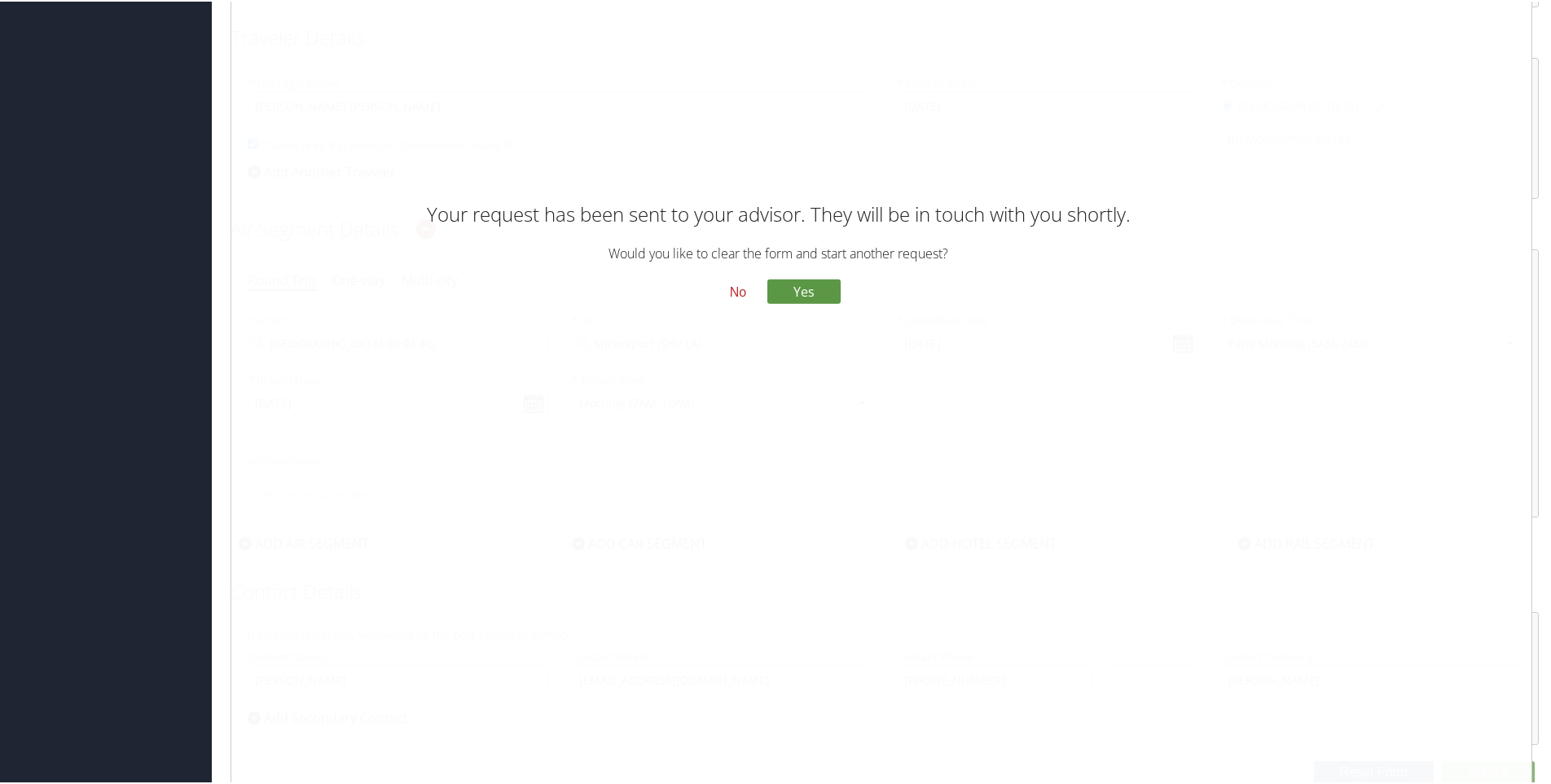
click at [737, 289] on button "No" at bounding box center [738, 291] width 42 height 28
